Goal: Task Accomplishment & Management: Use online tool/utility

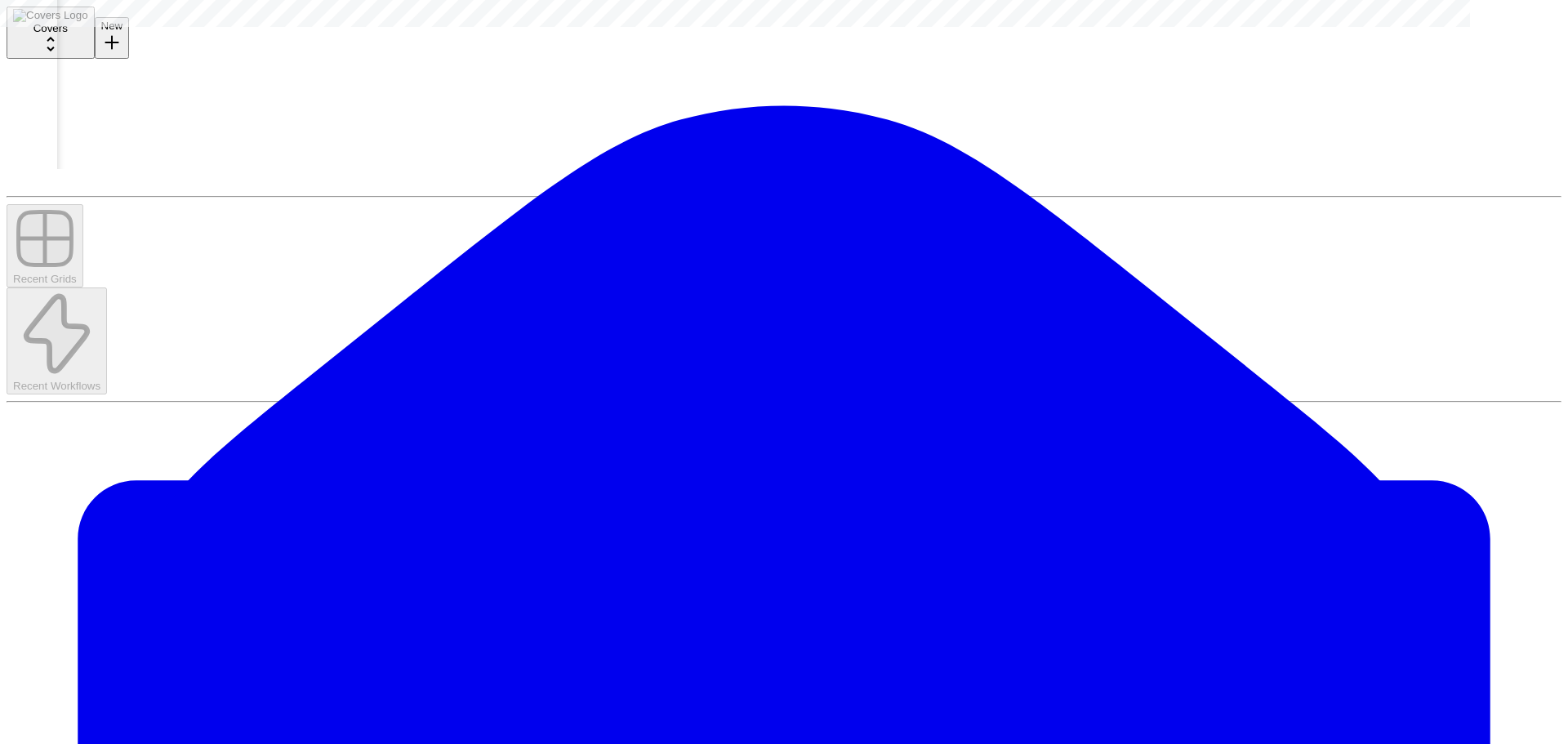
scroll to position [0, 575]
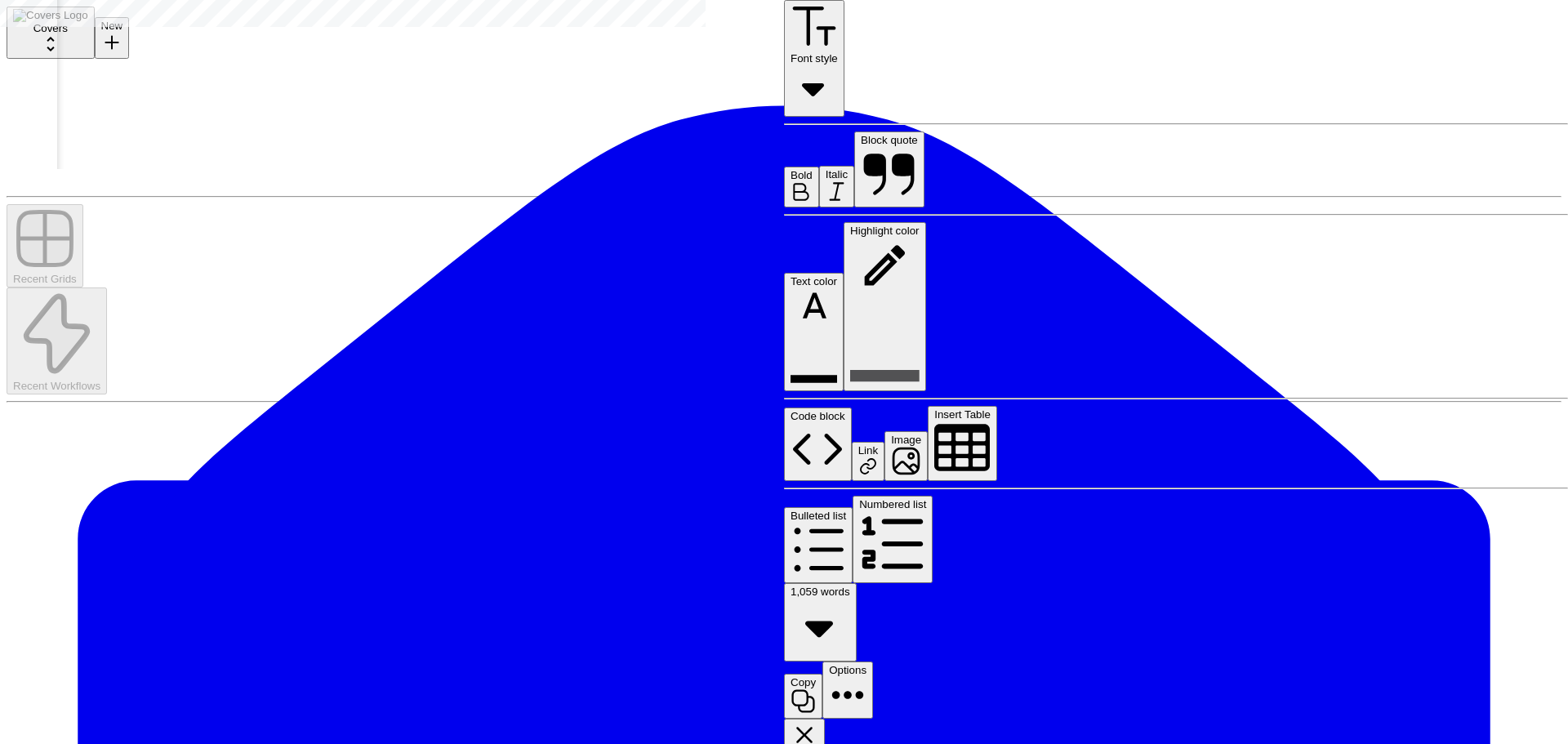
scroll to position [980, 0]
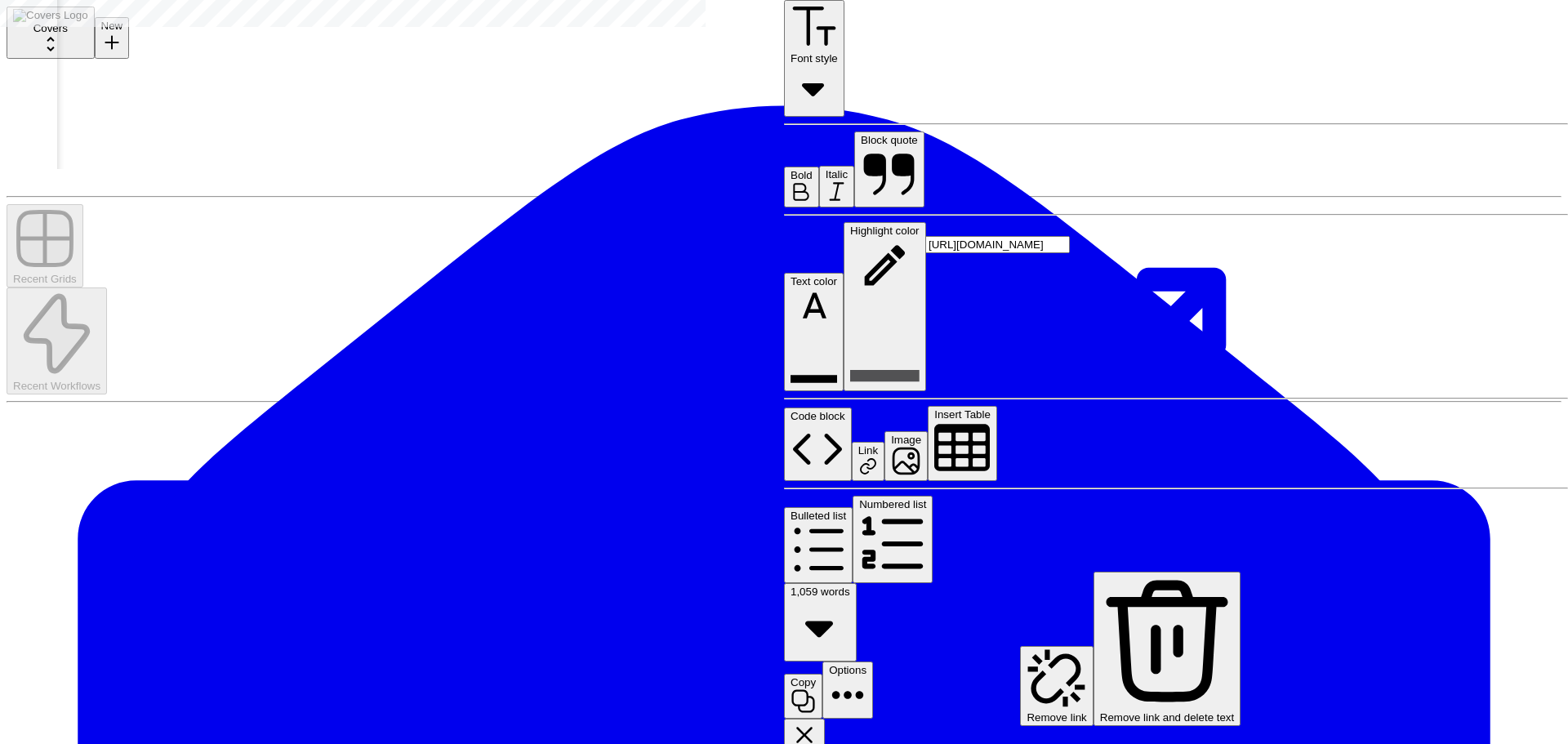
type input "[URL][DOMAIN_NAME]"
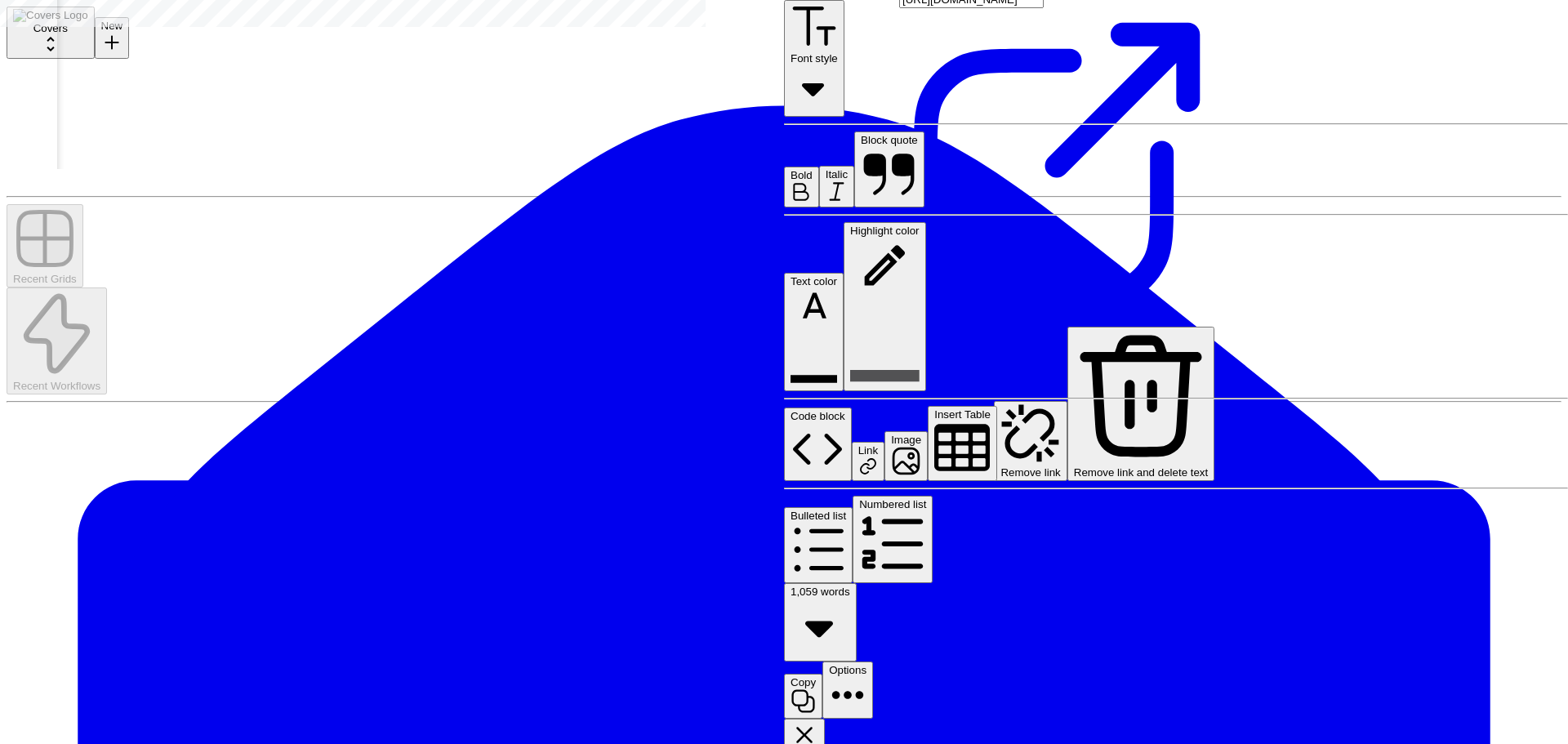
scroll to position [3185, 0]
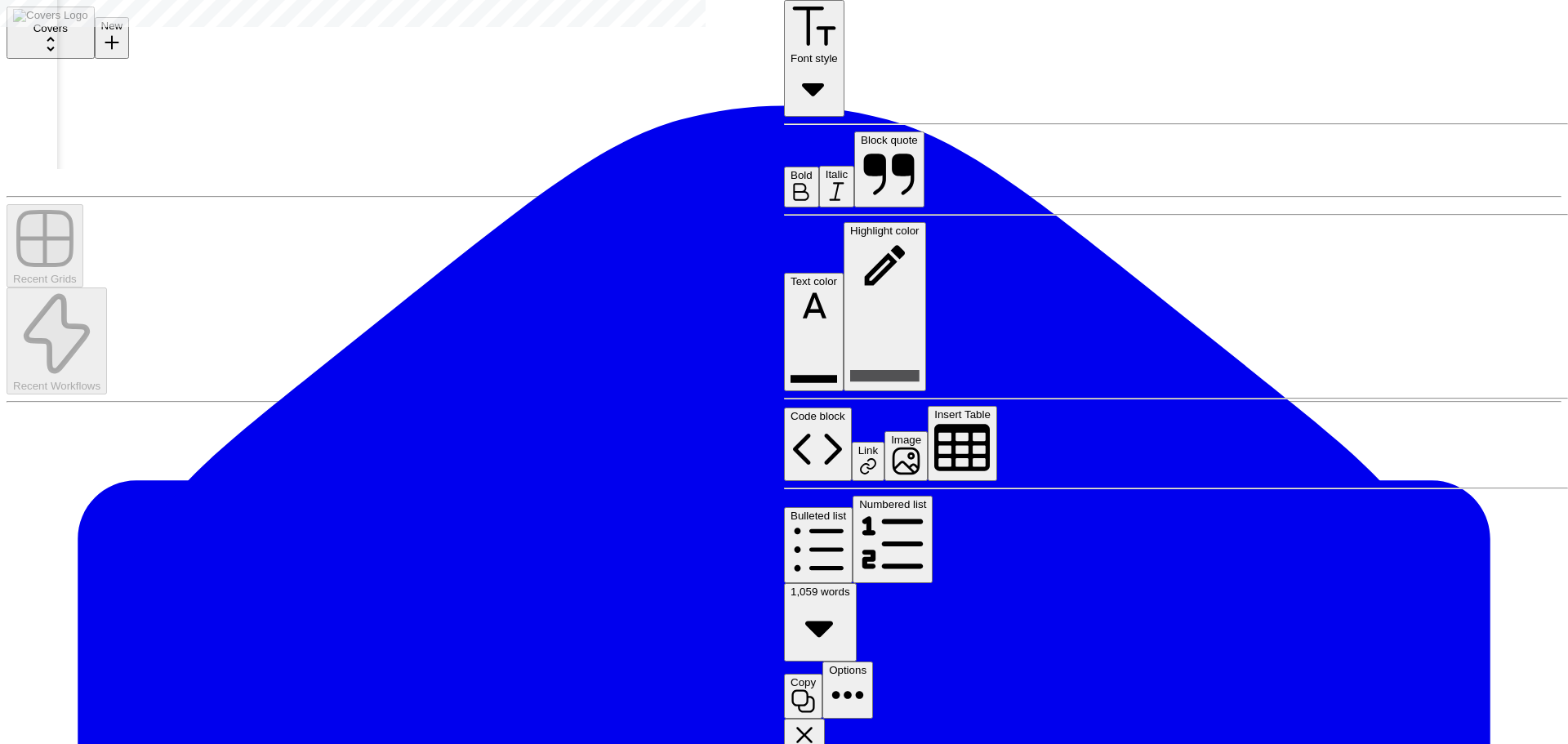
type input "[URL][DOMAIN_NAME]"
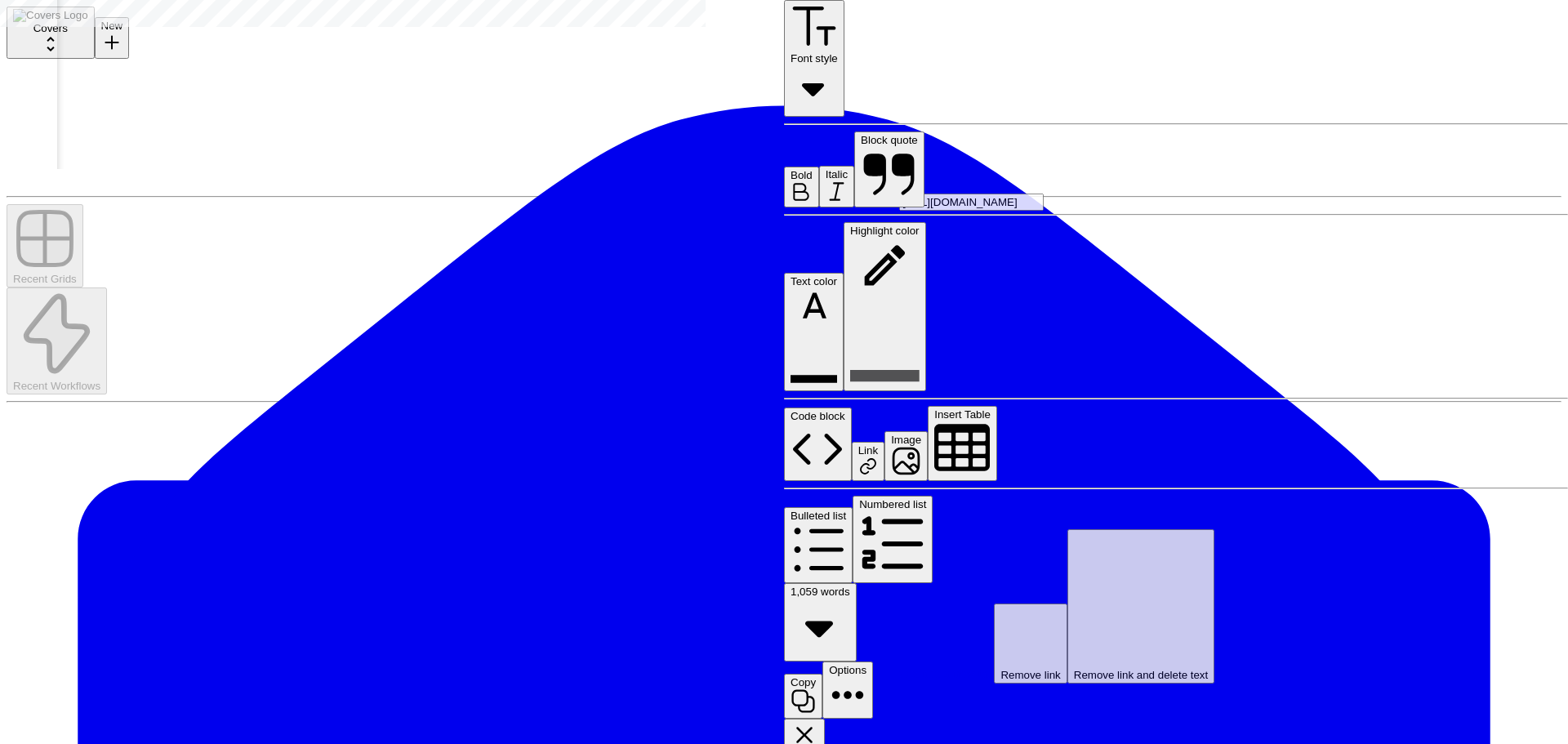
scroll to position [2450, 0]
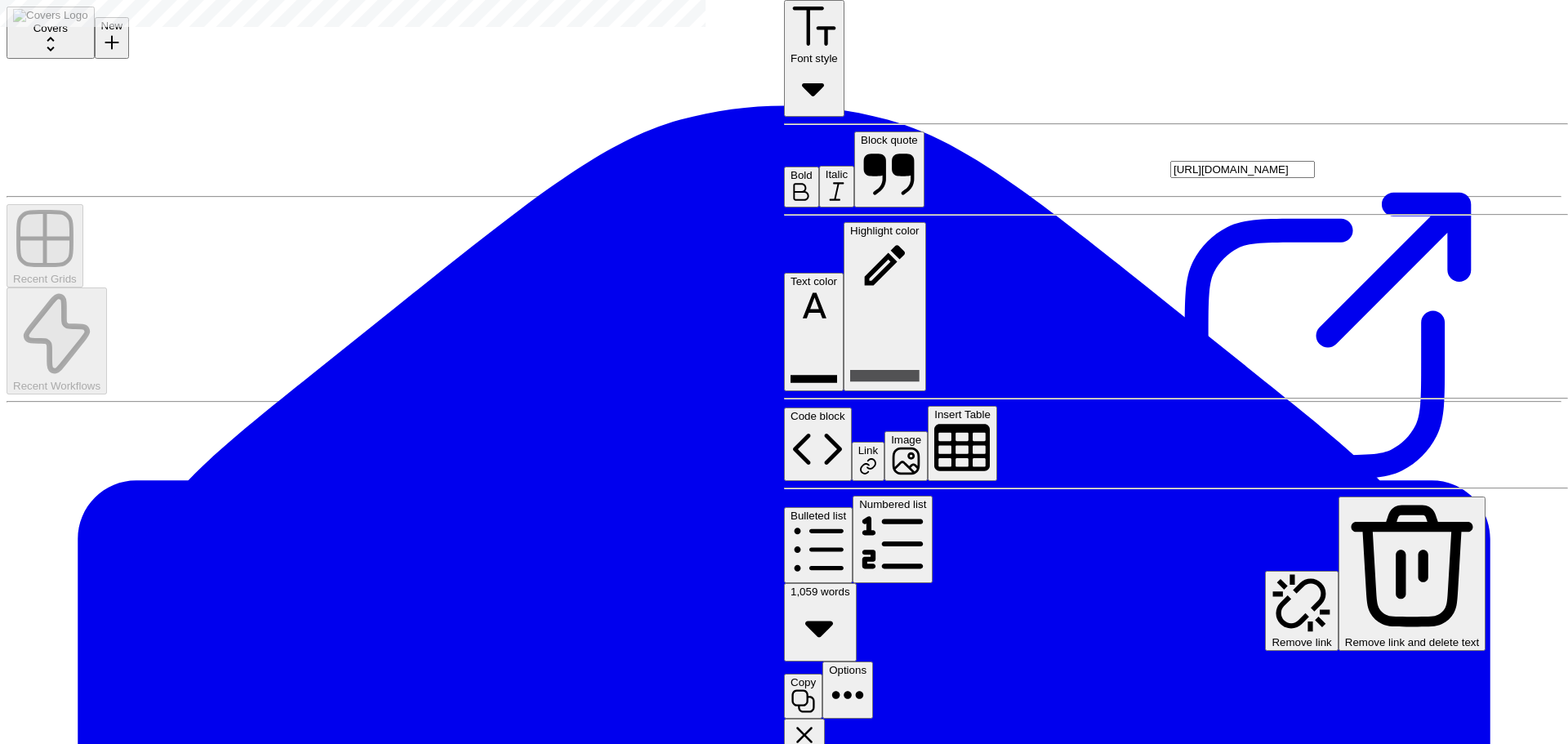
type input "#betmgm-bonuses-by-vertical-anchor"
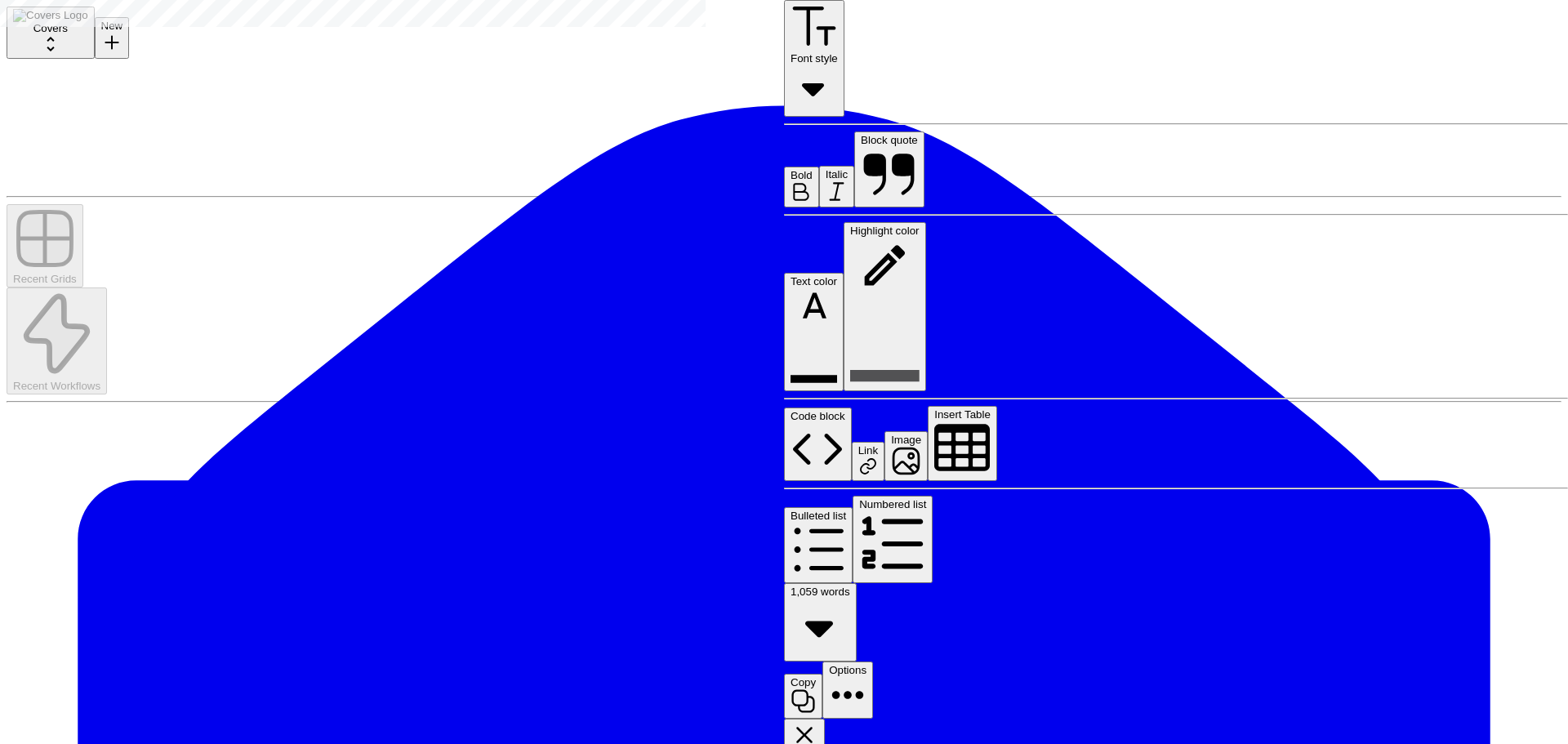
scroll to position [654, 0]
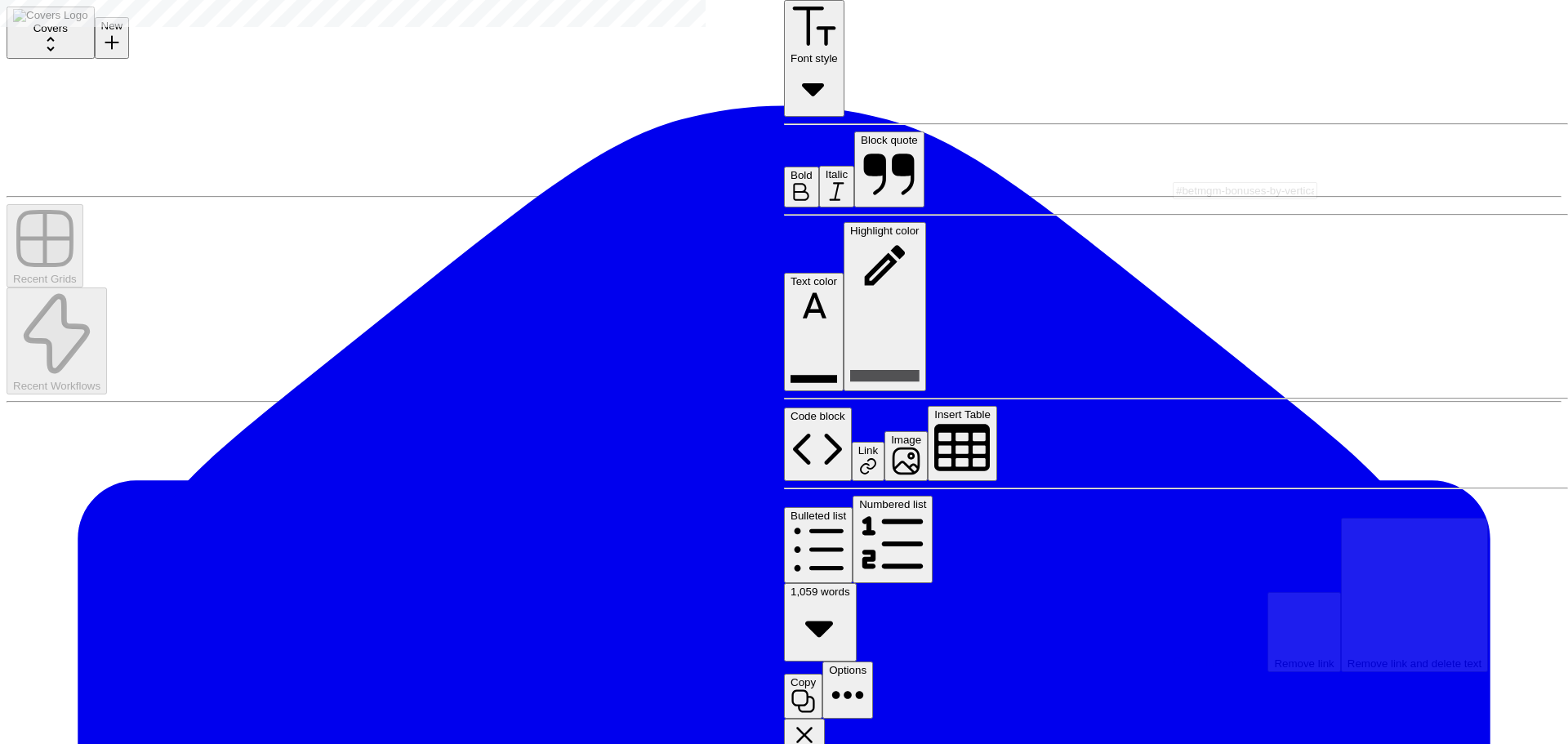
type input "[URL][DOMAIN_NAME]"
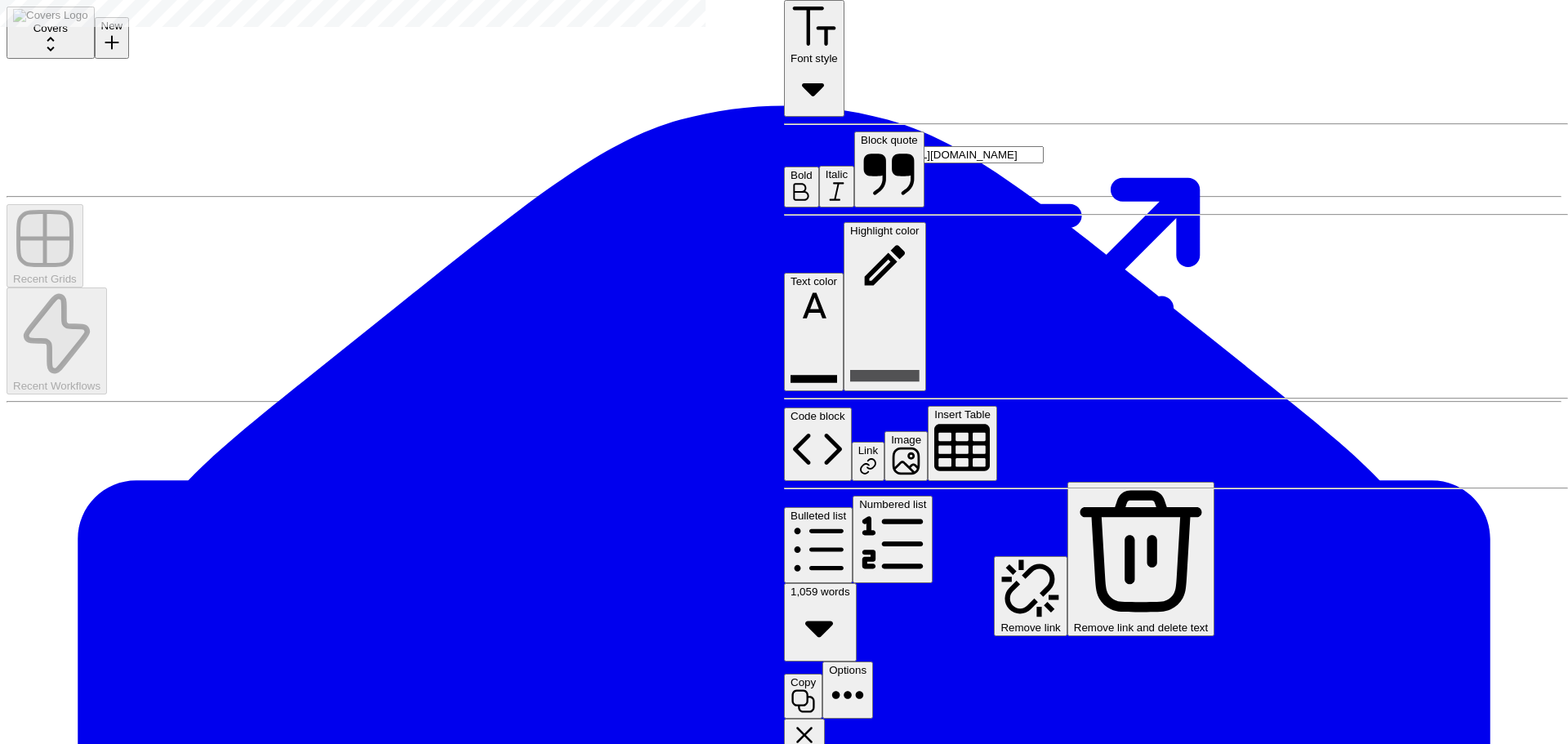
scroll to position [2613, 0]
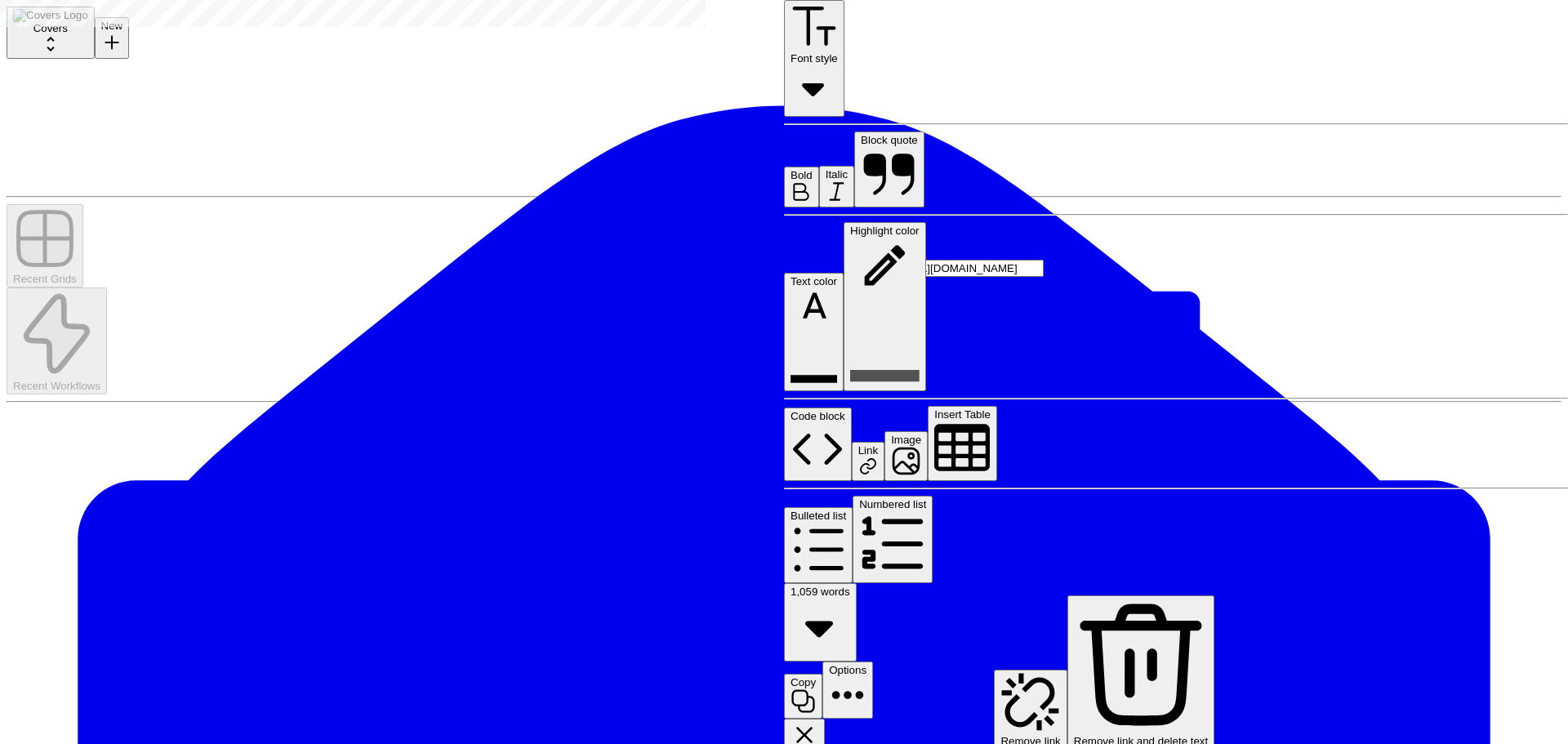
type input "[URL][DOMAIN_NAME]"
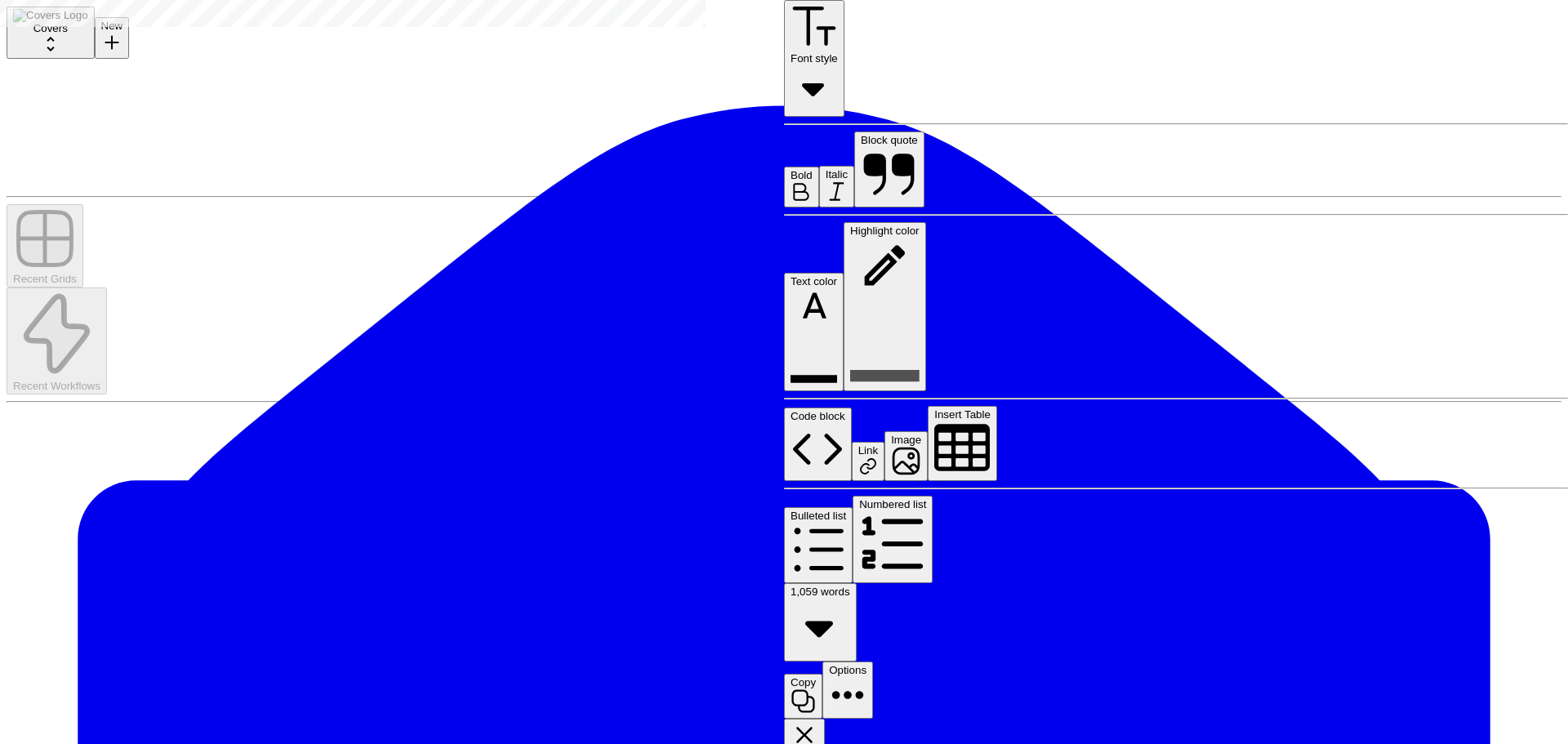
scroll to position [3636, 0]
